Goal: Task Accomplishment & Management: Manage account settings

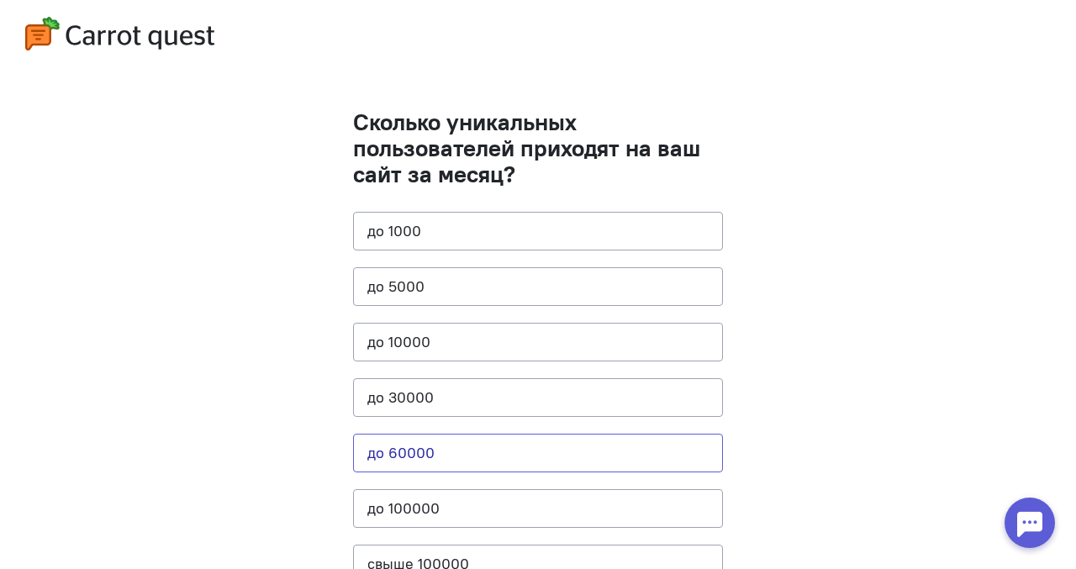
click at [510, 453] on button "до 60000" at bounding box center [538, 453] width 370 height 39
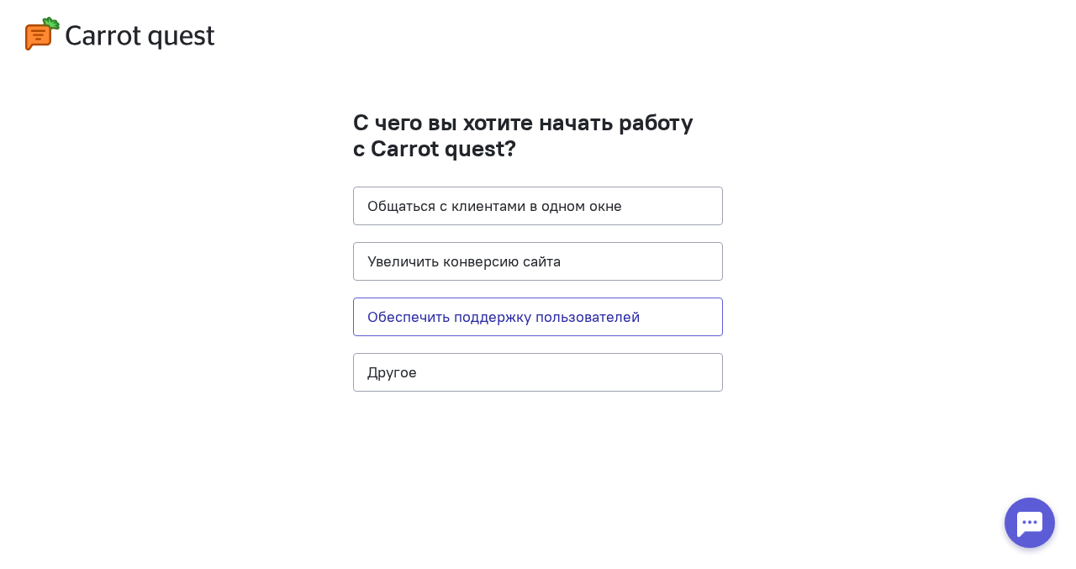
click at [531, 330] on button "Обеспечить поддержку пользователей" at bounding box center [538, 317] width 370 height 39
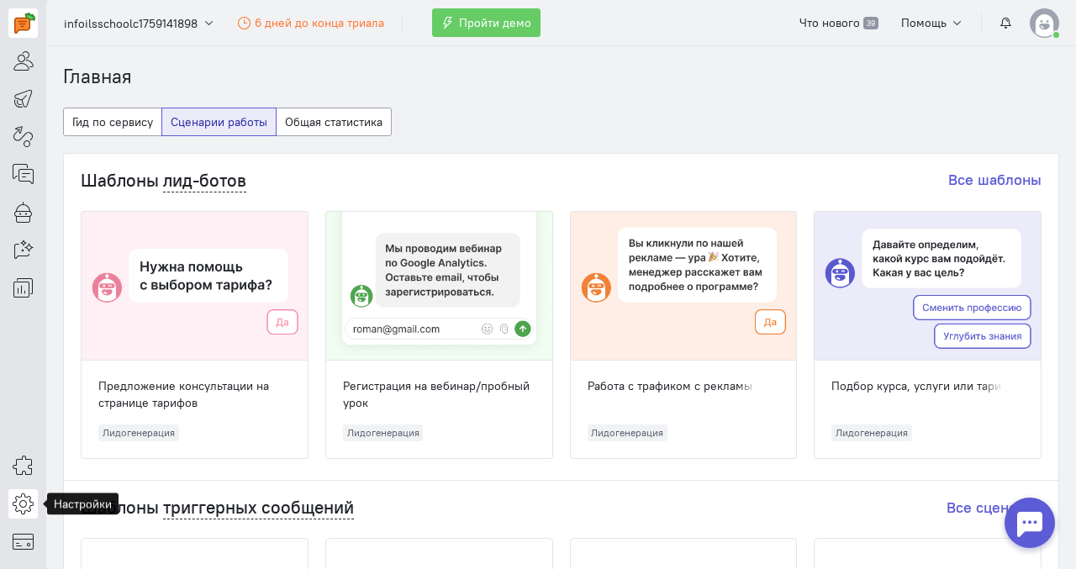
click at [18, 498] on icon at bounding box center [23, 504] width 21 height 20
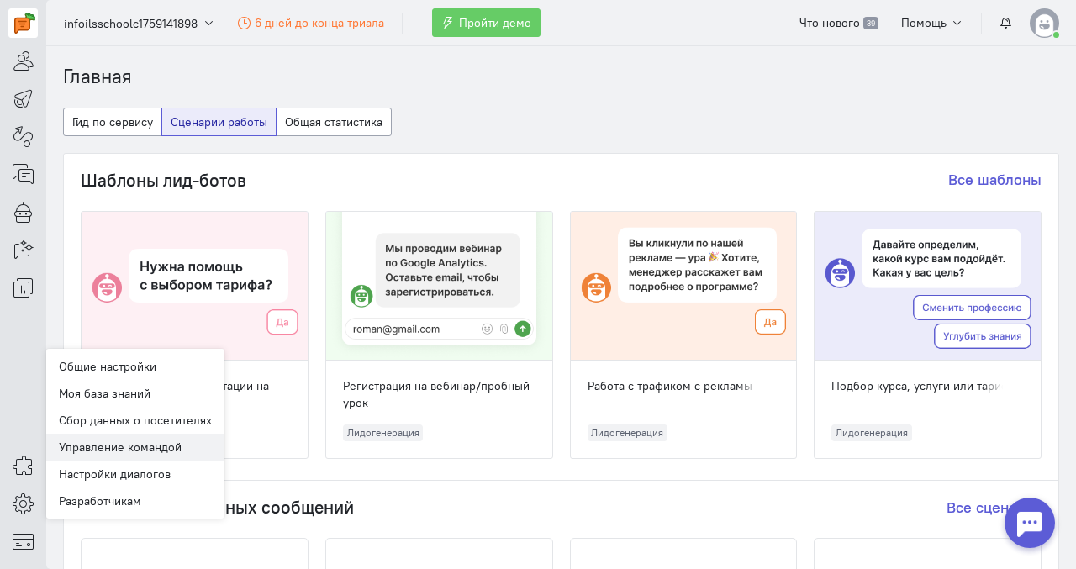
click at [129, 457] on link "Управление командой" at bounding box center [135, 447] width 178 height 27
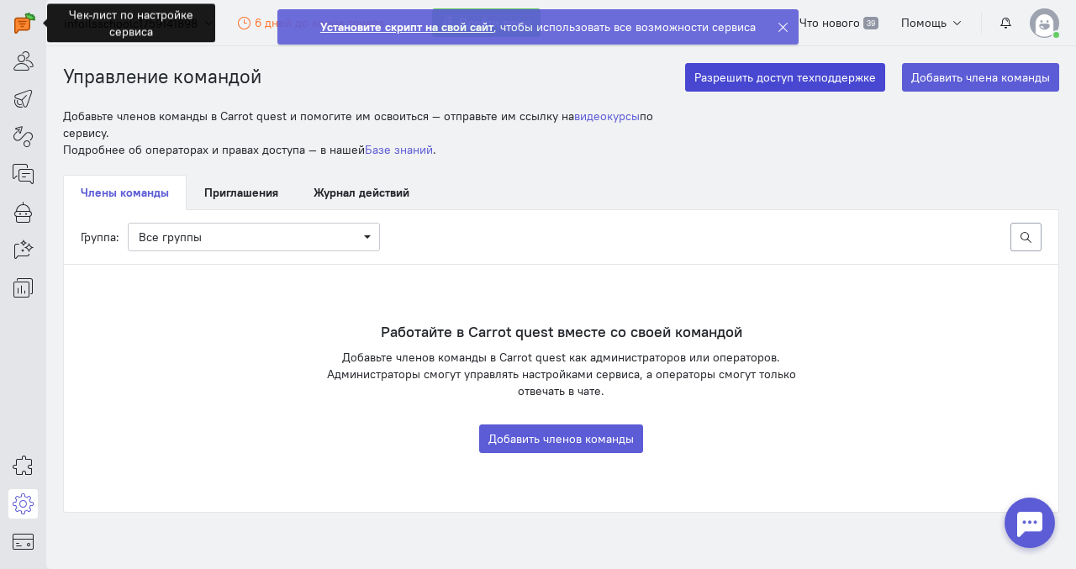
click at [770, 79] on button "Разрешить доступ техподдержке" at bounding box center [785, 77] width 200 height 29
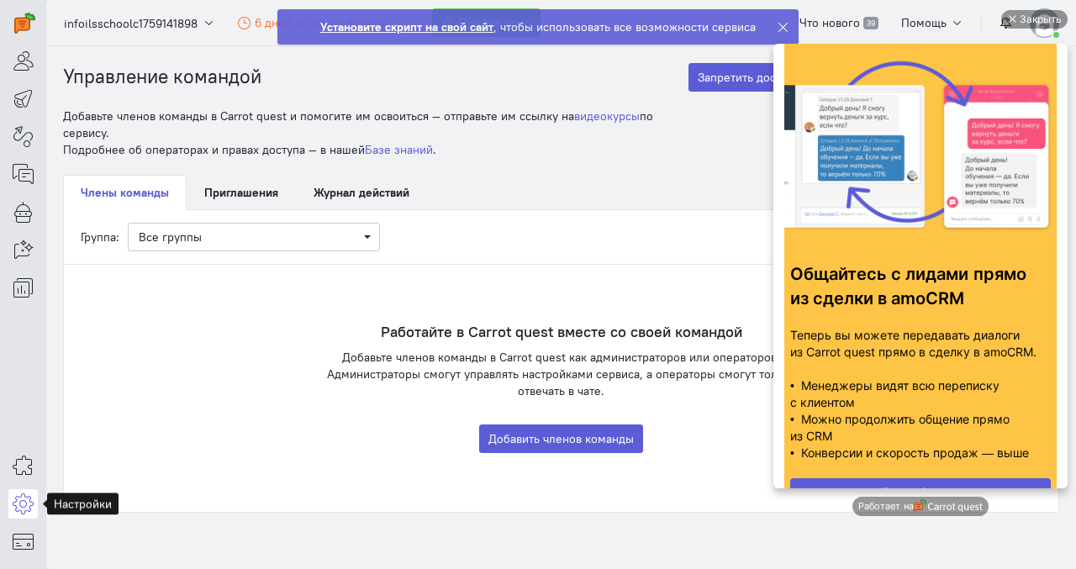
click at [23, 514] on icon at bounding box center [23, 504] width 21 height 20
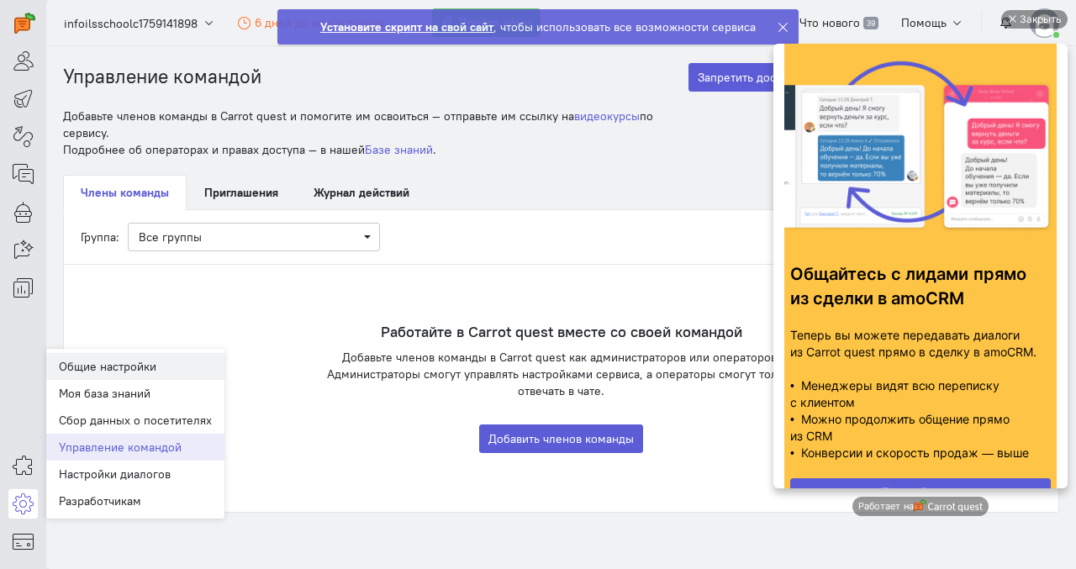
click at [106, 375] on link "Общие настройки" at bounding box center [135, 366] width 178 height 27
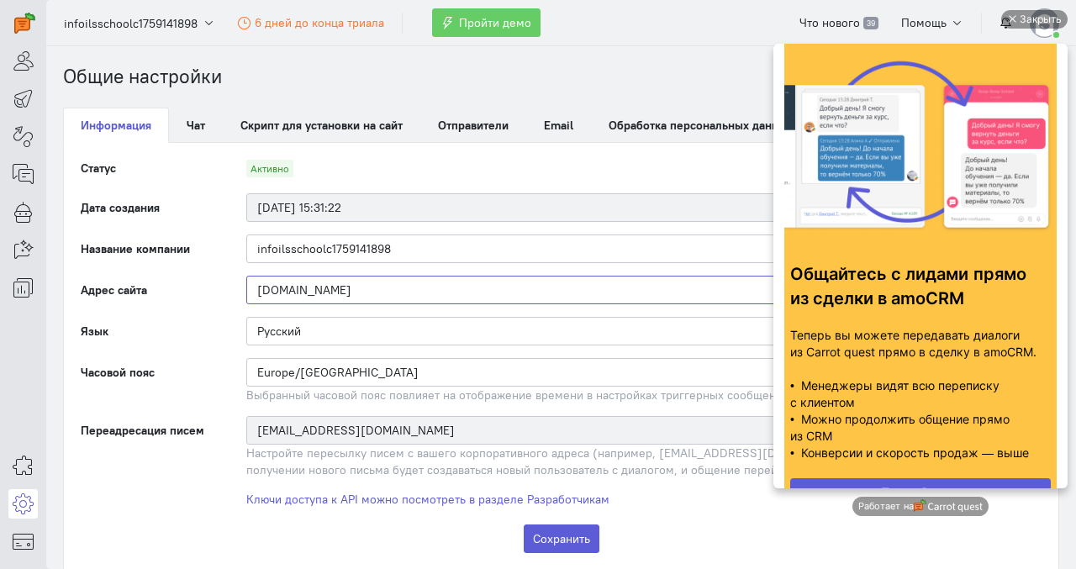
drag, startPoint x: 346, startPoint y: 293, endPoint x: 250, endPoint y: 294, distance: 96.7
click at [250, 294] on input "[DOMAIN_NAME]" at bounding box center [643, 290] width 795 height 29
drag, startPoint x: 425, startPoint y: 245, endPoint x: 233, endPoint y: 260, distance: 193.1
click at [233, 260] on div "infoilsschoolc1759141898" at bounding box center [644, 249] width 829 height 29
drag, startPoint x: 268, startPoint y: 246, endPoint x: 404, endPoint y: 247, distance: 135.4
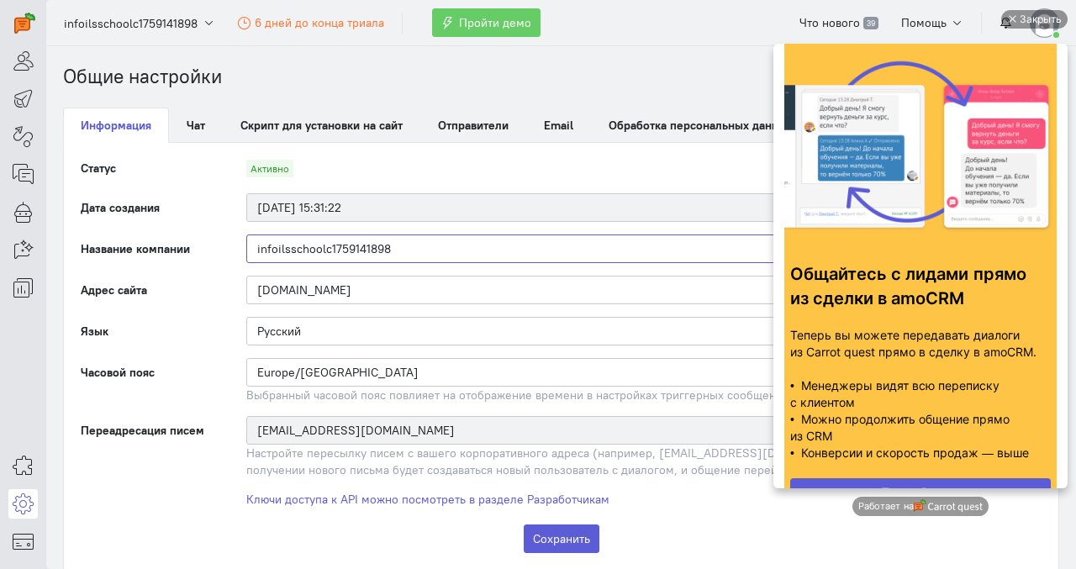
click at [404, 247] on input "infoilsschoolc1759141898" at bounding box center [643, 249] width 795 height 29
paste input "[DOMAIN_NAME]"
type input "[DOMAIN_NAME]"
click at [562, 544] on button "Сохранить" at bounding box center [562, 539] width 76 height 29
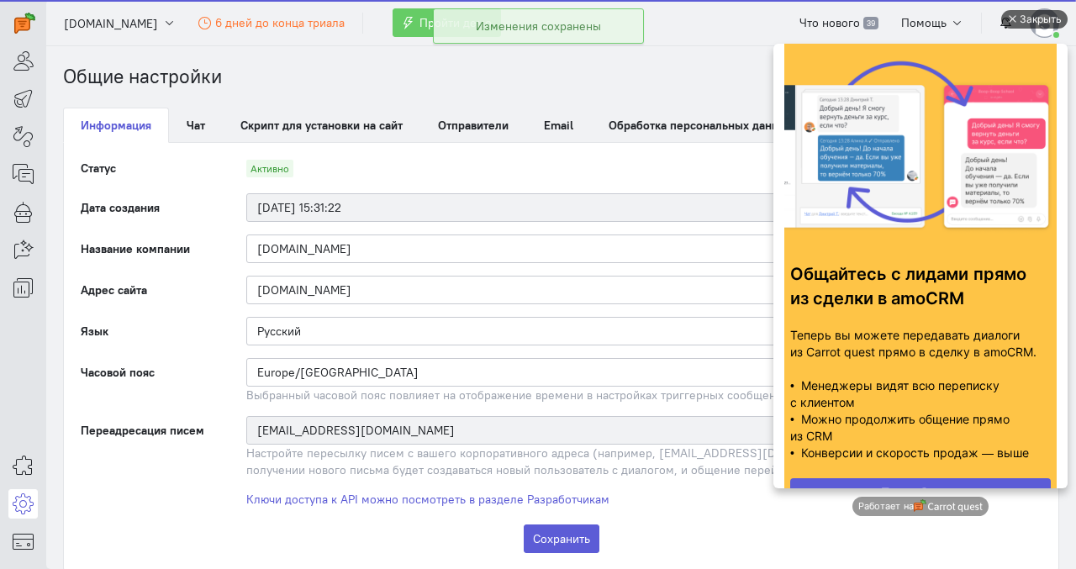
click at [1043, 13] on div "Закрыть" at bounding box center [1041, 19] width 42 height 18
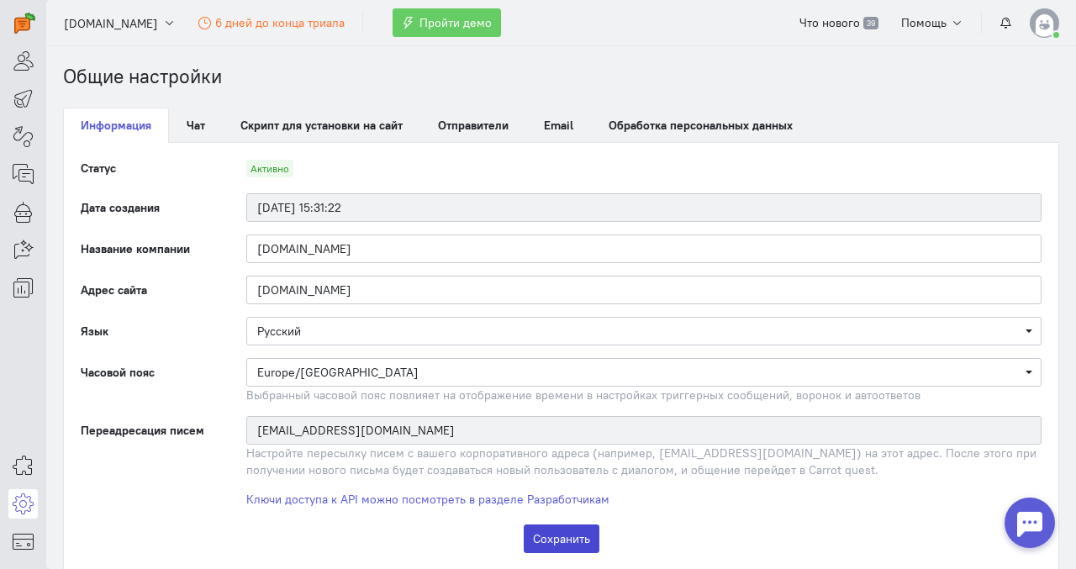
click at [565, 543] on button "Сохранить" at bounding box center [562, 539] width 76 height 29
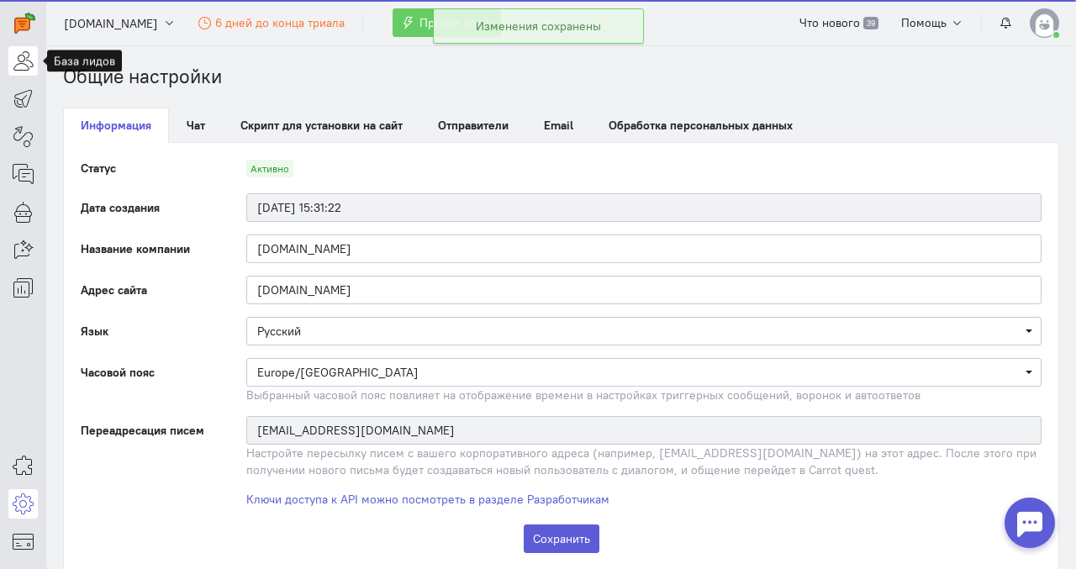
click at [15, 66] on icon at bounding box center [23, 60] width 21 height 20
